Goal: Information Seeking & Learning: Learn about a topic

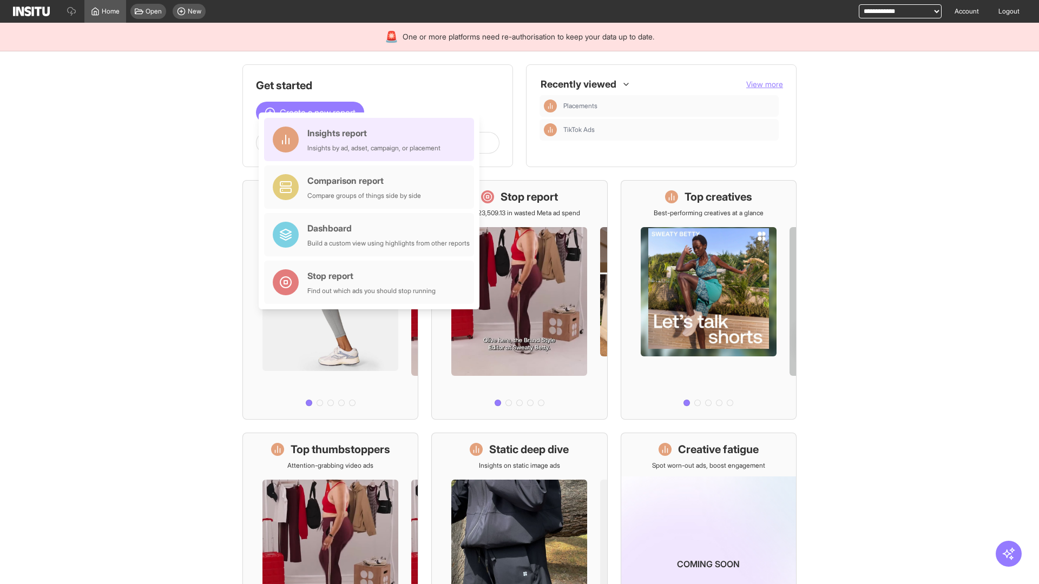
click at [372, 140] on div "Insights report Insights by ad, adset, campaign, or placement" at bounding box center [373, 140] width 133 height 26
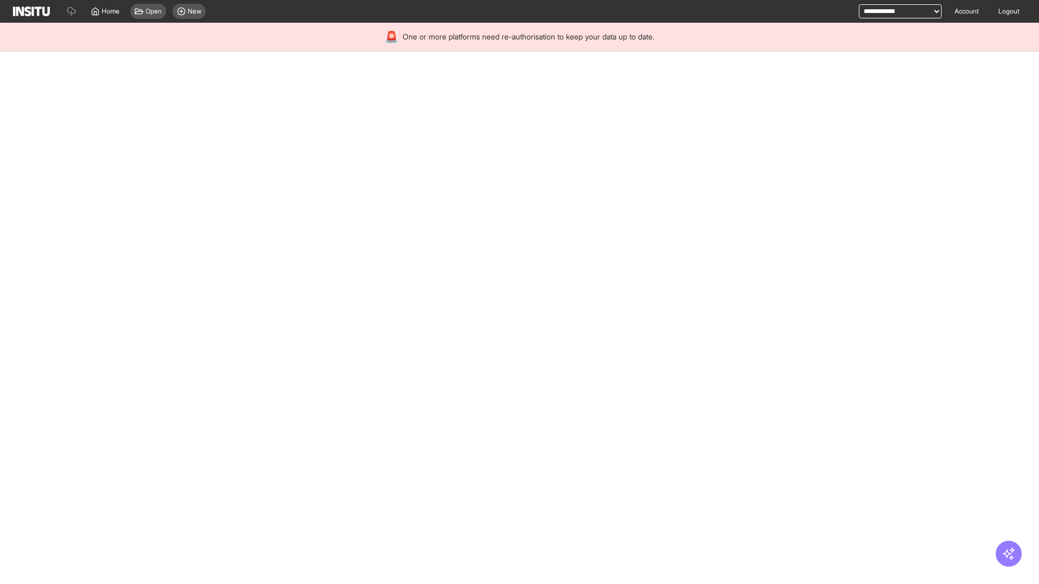
select select "**"
